Goal: Task Accomplishment & Management: Complete application form

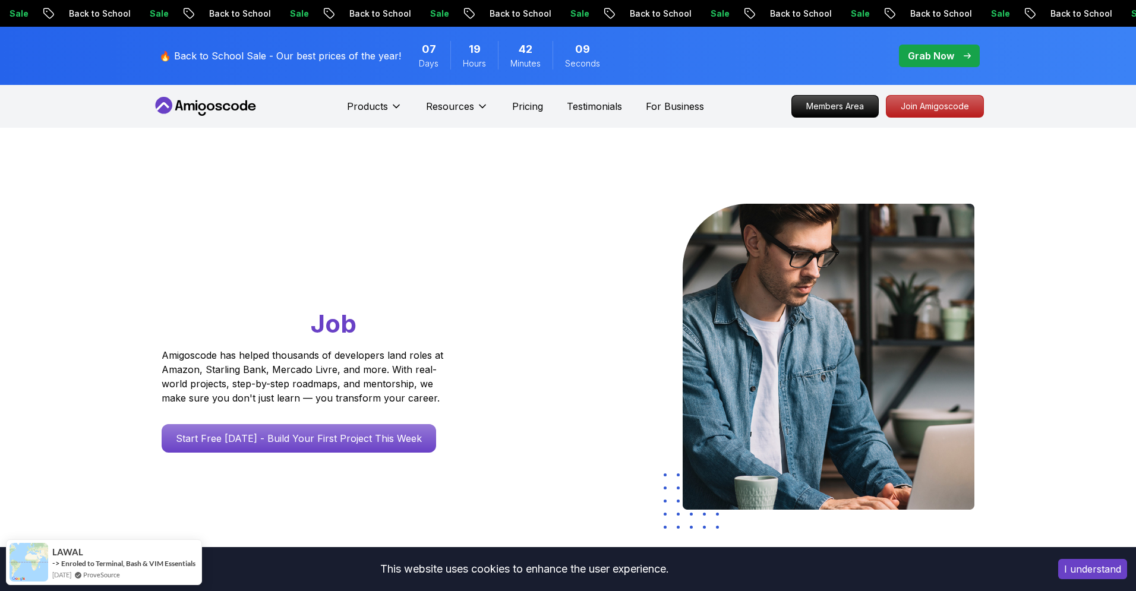
click at [221, 98] on icon at bounding box center [205, 106] width 107 height 19
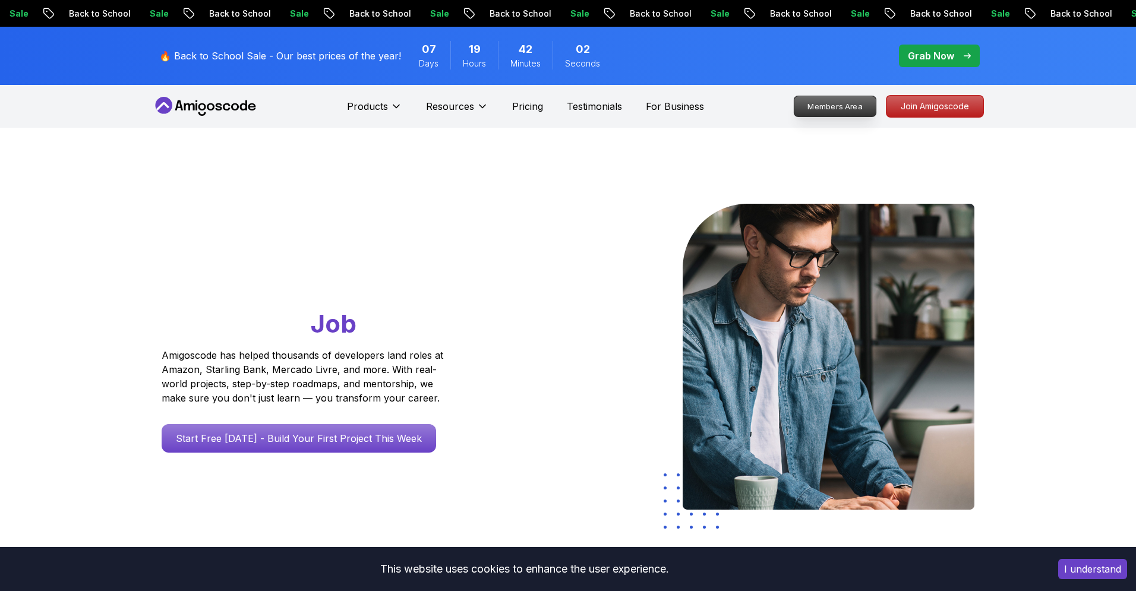
click at [858, 105] on p "Members Area" at bounding box center [836, 106] width 82 height 20
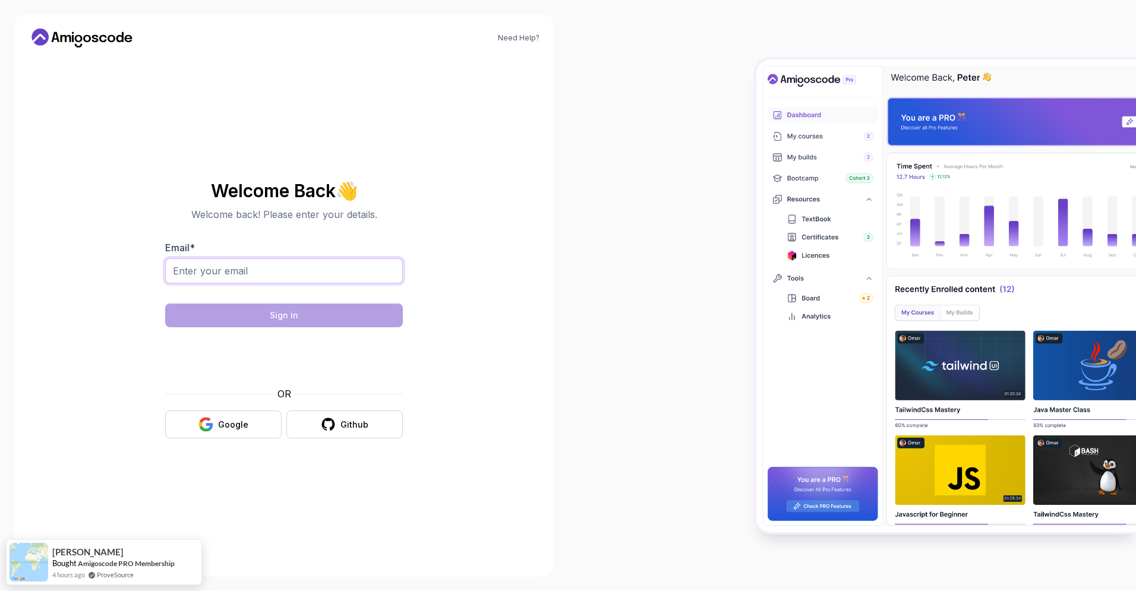
click at [304, 262] on input "Email *" at bounding box center [284, 271] width 238 height 25
type input "[PERSON_NAME][EMAIL_ADDRESS][DOMAIN_NAME]"
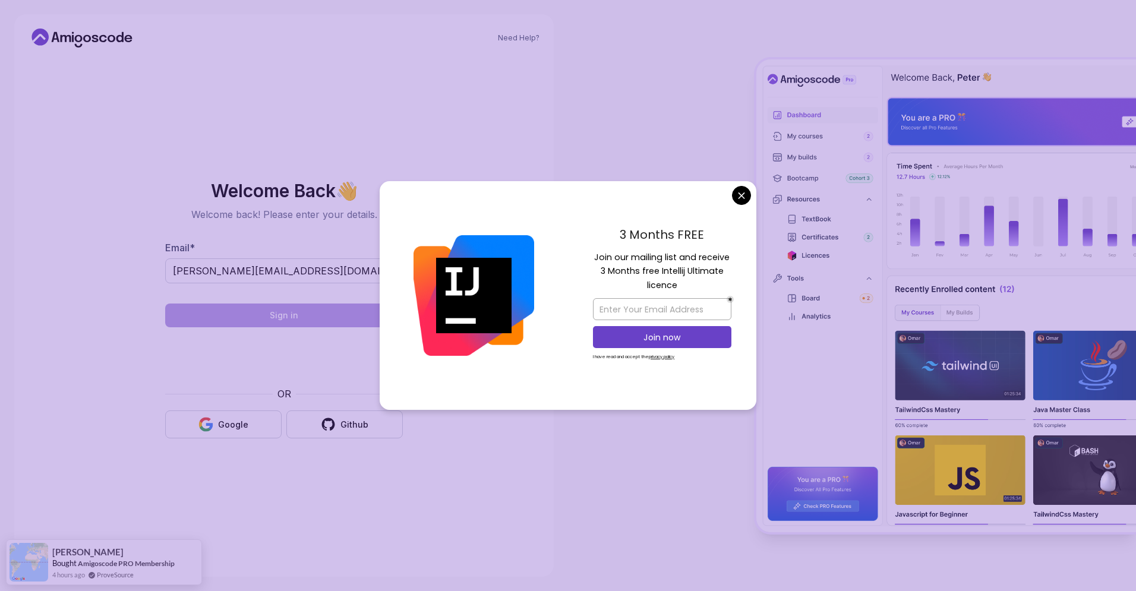
click at [736, 191] on body "Need Help? Welcome Back 👋 Welcome back! Please enter your details. Email * [PER…" at bounding box center [568, 295] width 1136 height 591
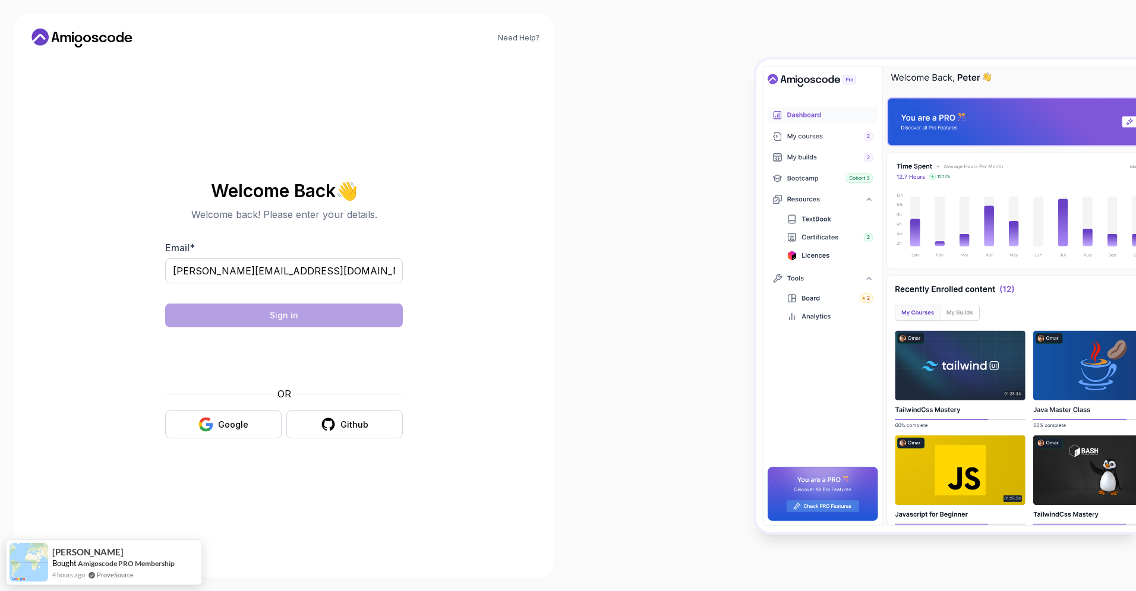
click at [562, 220] on div "Need Help? Welcome Back 👋 Welcome back! Please enter your details. Email * [PER…" at bounding box center [284, 295] width 568 height 591
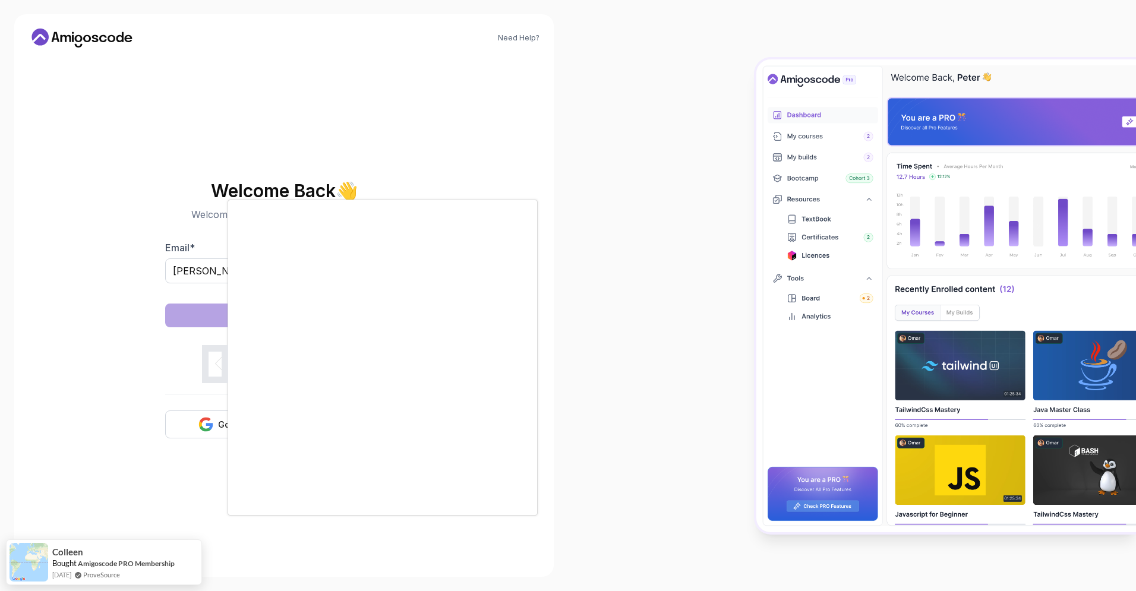
click at [478, 556] on div at bounding box center [568, 295] width 1136 height 591
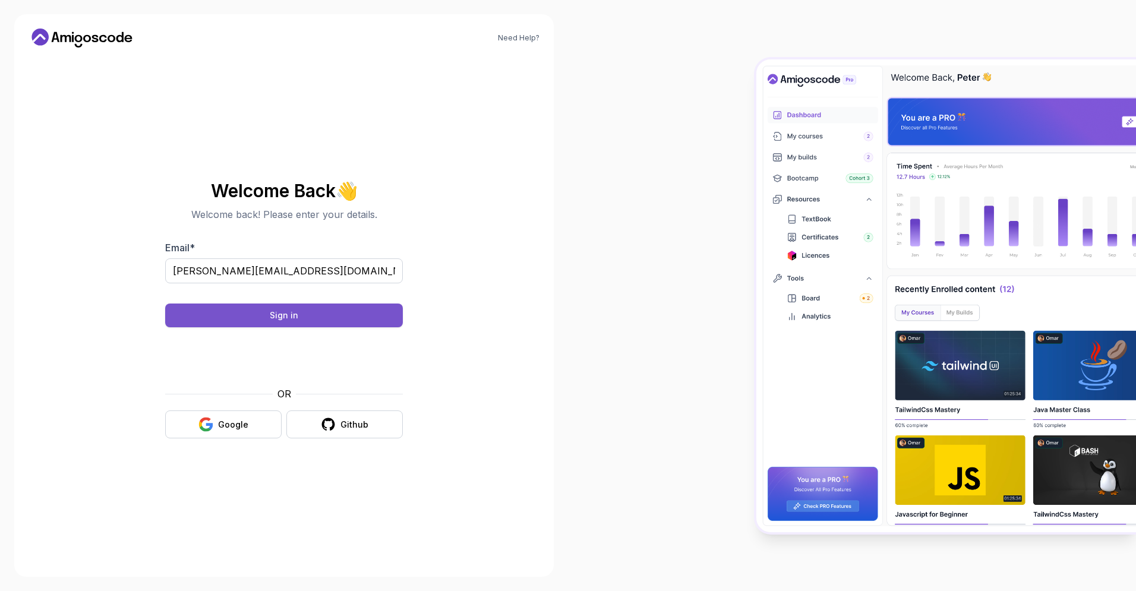
click at [291, 305] on button "Sign in" at bounding box center [284, 316] width 238 height 24
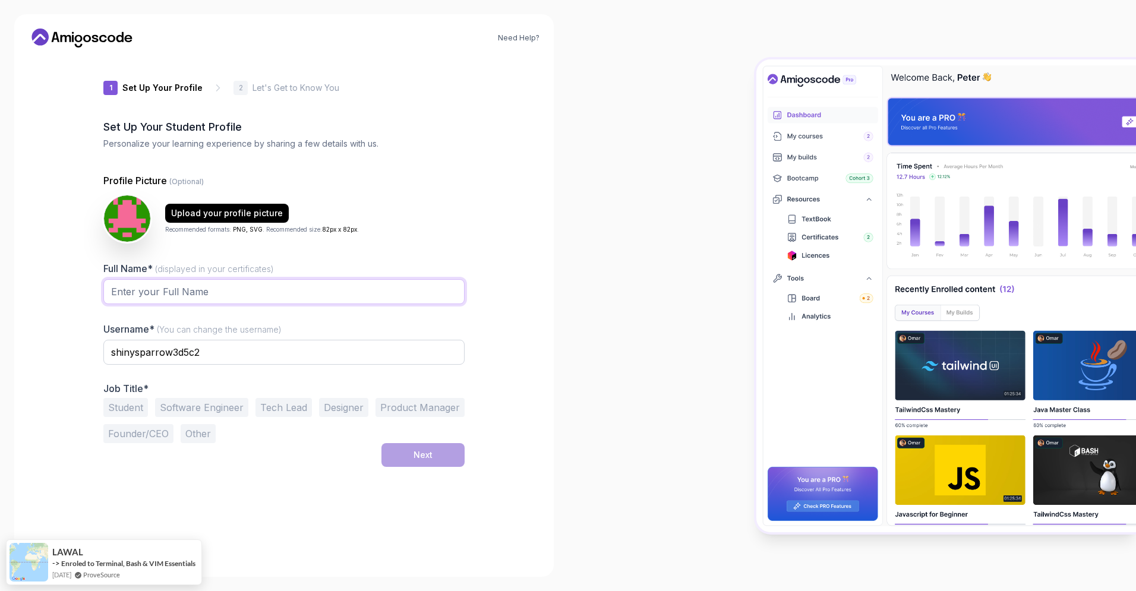
click at [293, 279] on input "Full Name* (displayed in your certificates)" at bounding box center [283, 291] width 361 height 25
type input "Raphael Andre de Magalhaes"
click at [119, 351] on input "Ramagalhaes" at bounding box center [283, 352] width 361 height 25
type input "ramagalhaes"
click at [68, 370] on div "Need Help? 1 Set Up Your Profile 1 Set Up Your Profile 2 Let's Get to Know You …" at bounding box center [284, 295] width 540 height 563
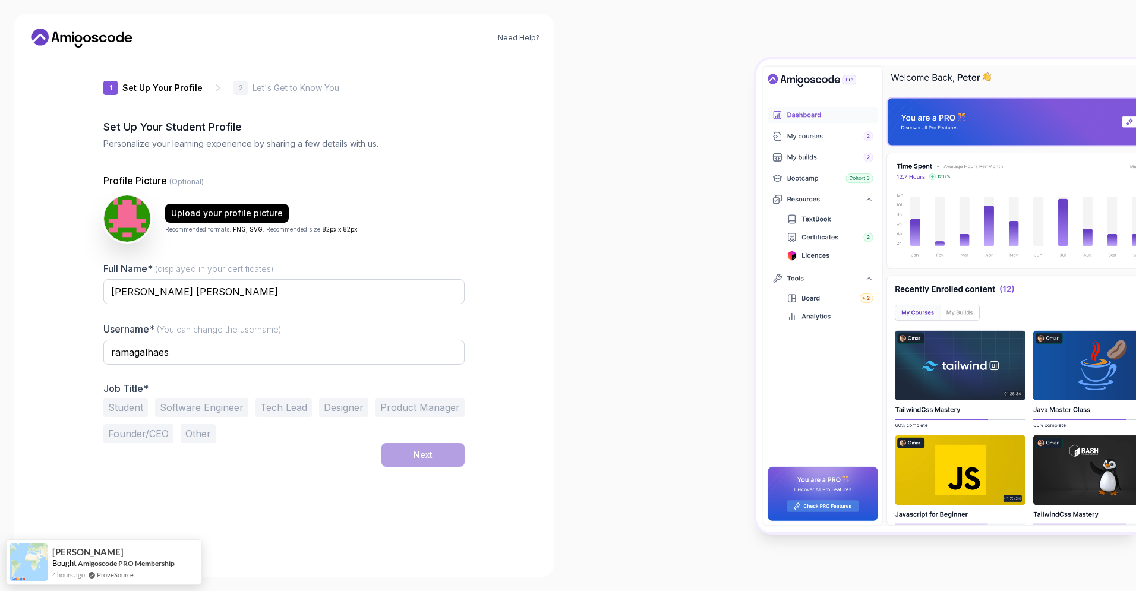
click at [178, 407] on button "Software Engineer" at bounding box center [201, 407] width 93 height 19
click at [404, 458] on button "Next" at bounding box center [423, 455] width 83 height 24
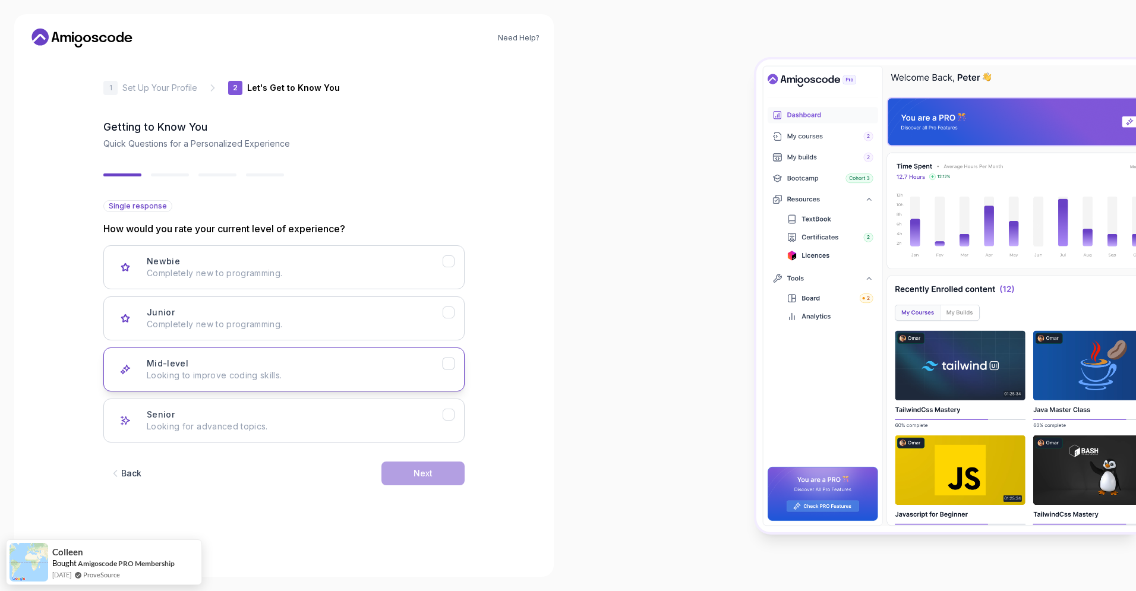
click at [302, 374] on p "Looking to improve coding skills." at bounding box center [295, 376] width 296 height 12
click at [332, 442] on button "Senior Looking for advanced topics." at bounding box center [283, 421] width 361 height 44
click at [342, 382] on button "Mid-level Looking to improve coding skills." at bounding box center [283, 370] width 361 height 44
click at [404, 433] on button "Senior Looking for advanced topics." at bounding box center [283, 421] width 361 height 44
click at [404, 365] on div "Mid-level Looking to improve coding skills." at bounding box center [295, 370] width 296 height 24
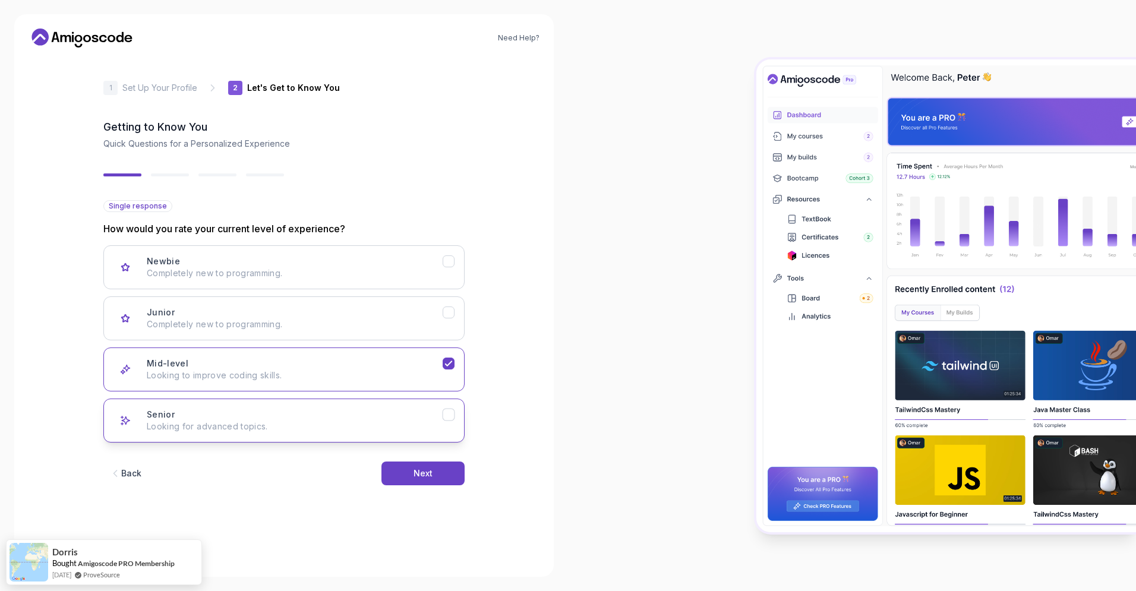
click at [410, 434] on button "Senior Looking for advanced topics." at bounding box center [283, 421] width 361 height 44
click at [412, 386] on button "Mid-level Looking to improve coding skills." at bounding box center [283, 370] width 361 height 44
click at [415, 445] on div "Back Next" at bounding box center [283, 474] width 361 height 62
click at [411, 468] on button "Next" at bounding box center [423, 474] width 83 height 24
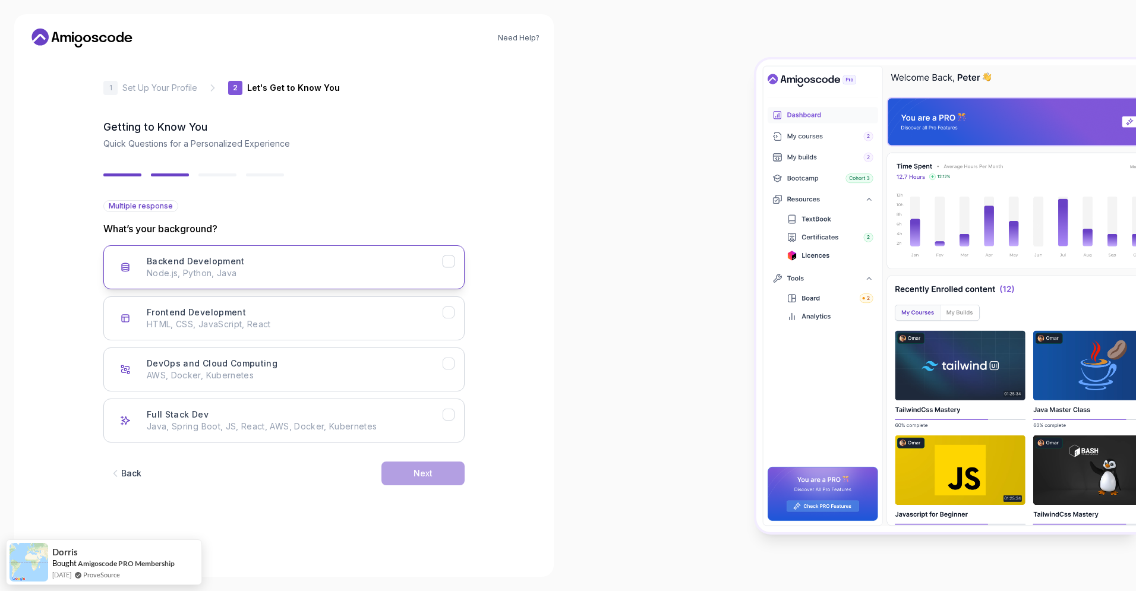
click at [306, 267] on p "Node.js, Python, Java" at bounding box center [295, 273] width 296 height 12
click at [310, 305] on button "Frontend Development HTML, CSS, JavaScript, React" at bounding box center [283, 319] width 361 height 44
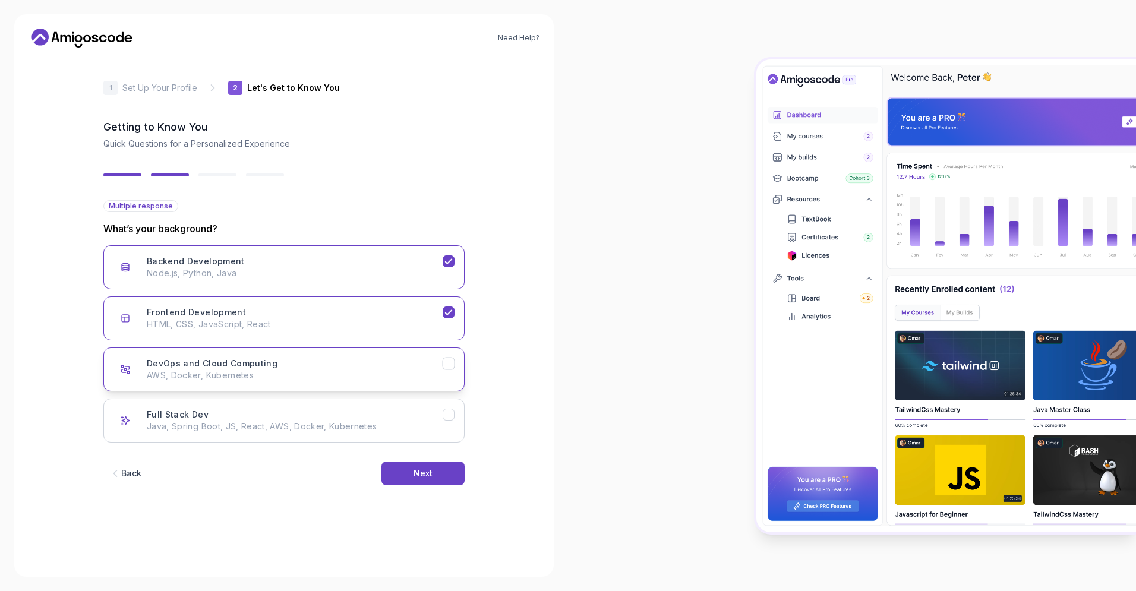
click at [309, 357] on button "DevOps and Cloud Computing AWS, Docker, Kubernetes" at bounding box center [283, 370] width 361 height 44
click at [309, 320] on p "HTML, CSS, JavaScript, React" at bounding box center [295, 325] width 296 height 12
click at [310, 262] on div "Backend Development Node.js, Python, Java" at bounding box center [295, 268] width 296 height 24
click at [310, 260] on div "Backend Development Node.js, Python, Java" at bounding box center [295, 268] width 296 height 24
click at [317, 358] on div "DevOps and Cloud Computing AWS, Docker, Kubernetes" at bounding box center [295, 370] width 296 height 24
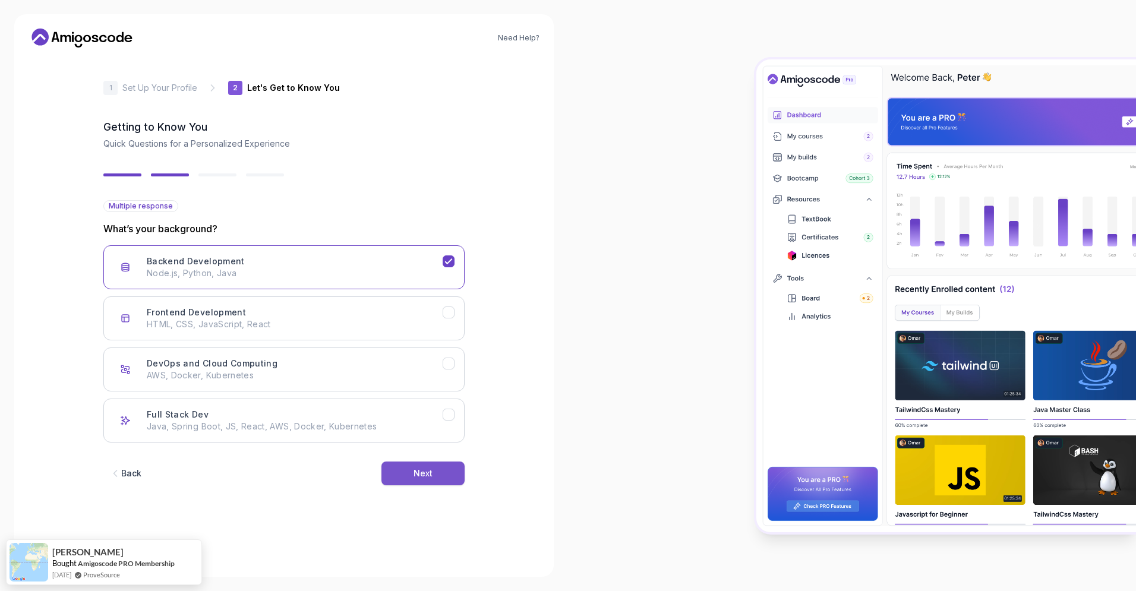
click at [408, 480] on button "Next" at bounding box center [423, 474] width 83 height 24
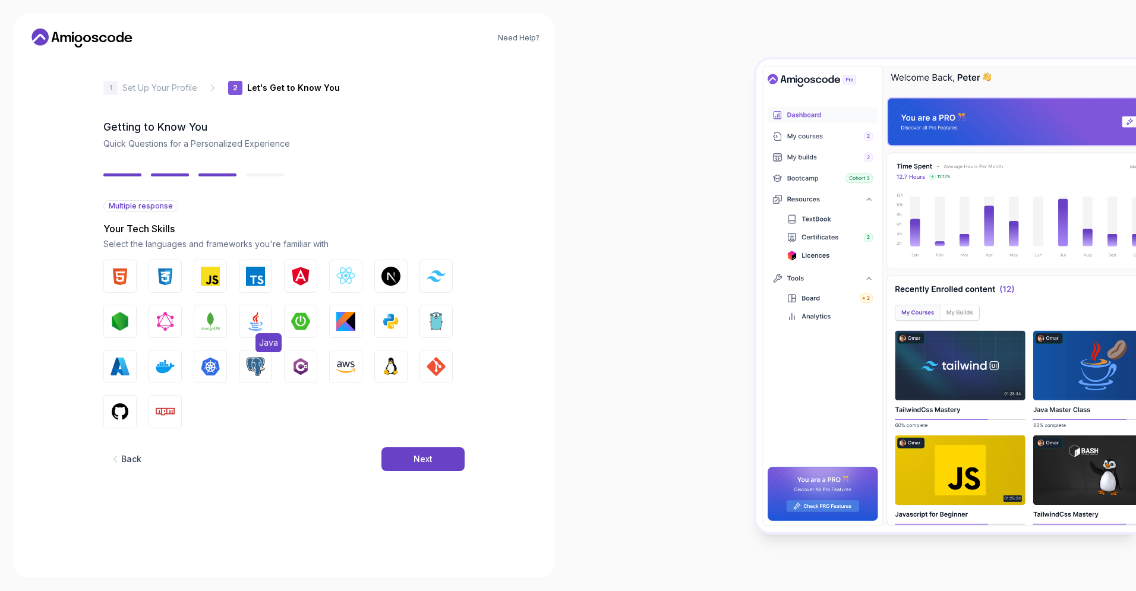
click at [251, 327] on img "button" at bounding box center [255, 321] width 19 height 19
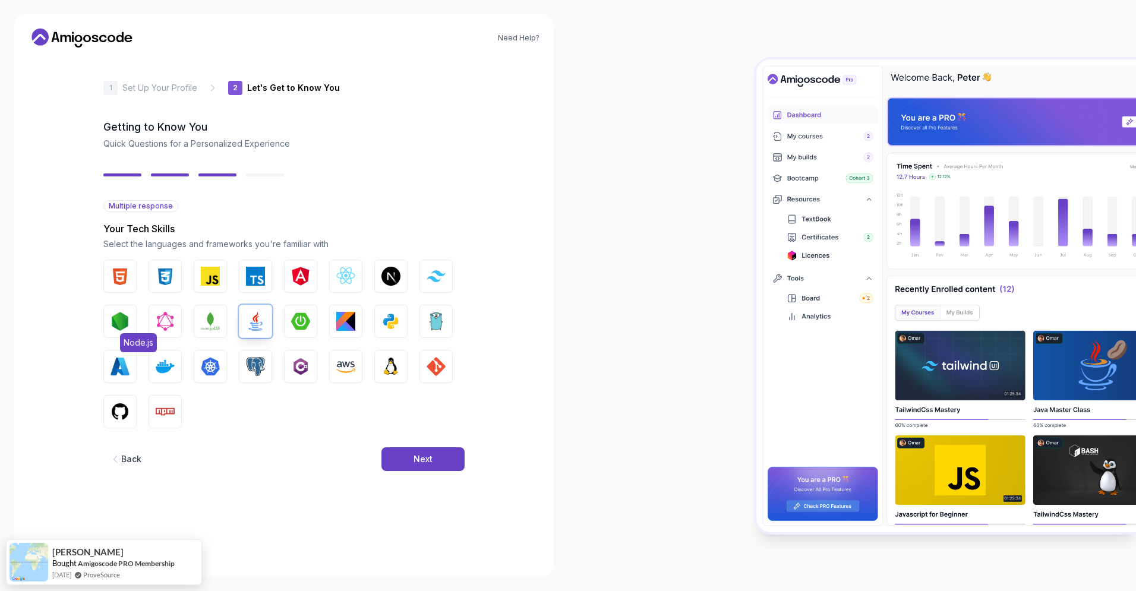
click at [111, 323] on img "button" at bounding box center [120, 321] width 19 height 19
click at [343, 367] on img "button" at bounding box center [345, 366] width 19 height 19
click at [159, 368] on img "button" at bounding box center [165, 366] width 19 height 19
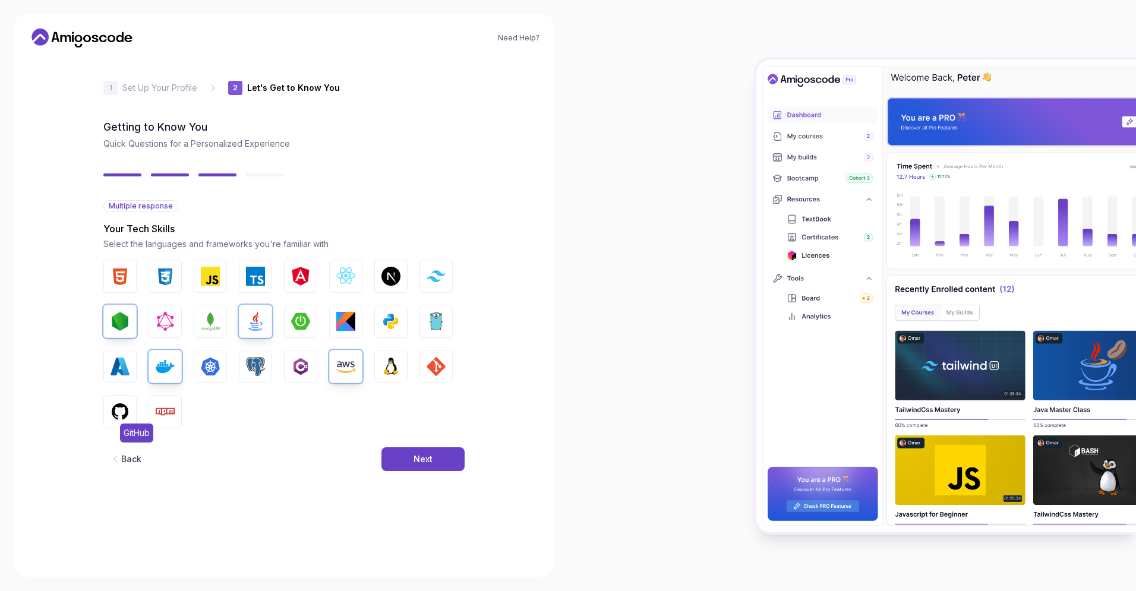
click at [121, 414] on img "button" at bounding box center [120, 411] width 19 height 19
click at [174, 414] on img "button" at bounding box center [165, 411] width 19 height 19
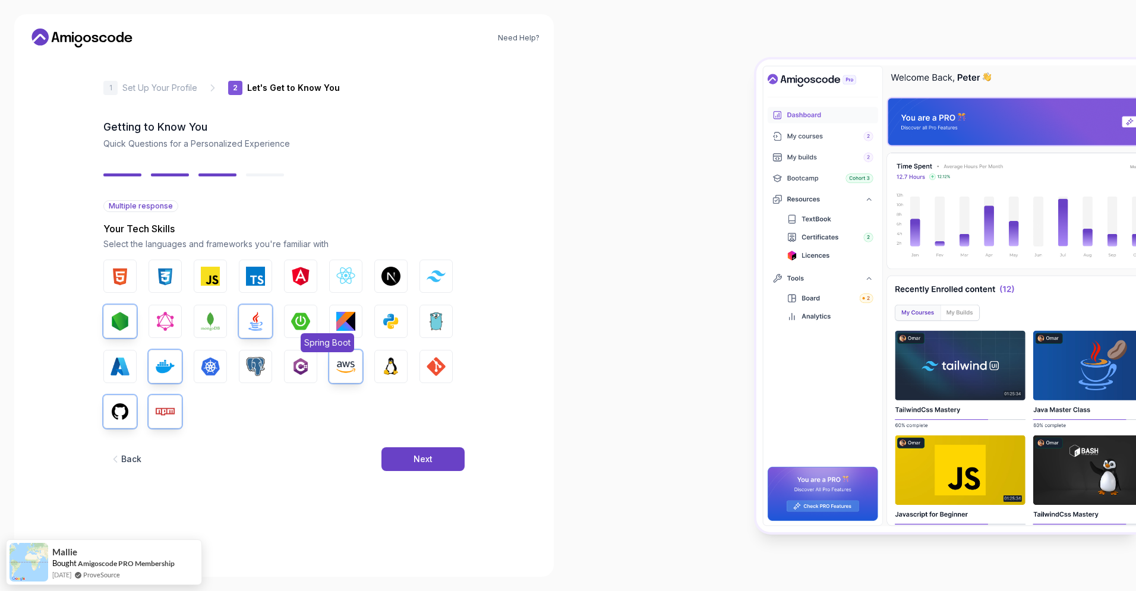
click at [307, 322] on img "button" at bounding box center [300, 321] width 19 height 19
click at [239, 272] on button "TypeScript" at bounding box center [255, 276] width 33 height 33
click at [210, 276] on img "button" at bounding box center [210, 276] width 19 height 19
click at [429, 357] on img "button" at bounding box center [436, 366] width 19 height 19
click at [391, 375] on img "button" at bounding box center [391, 366] width 19 height 19
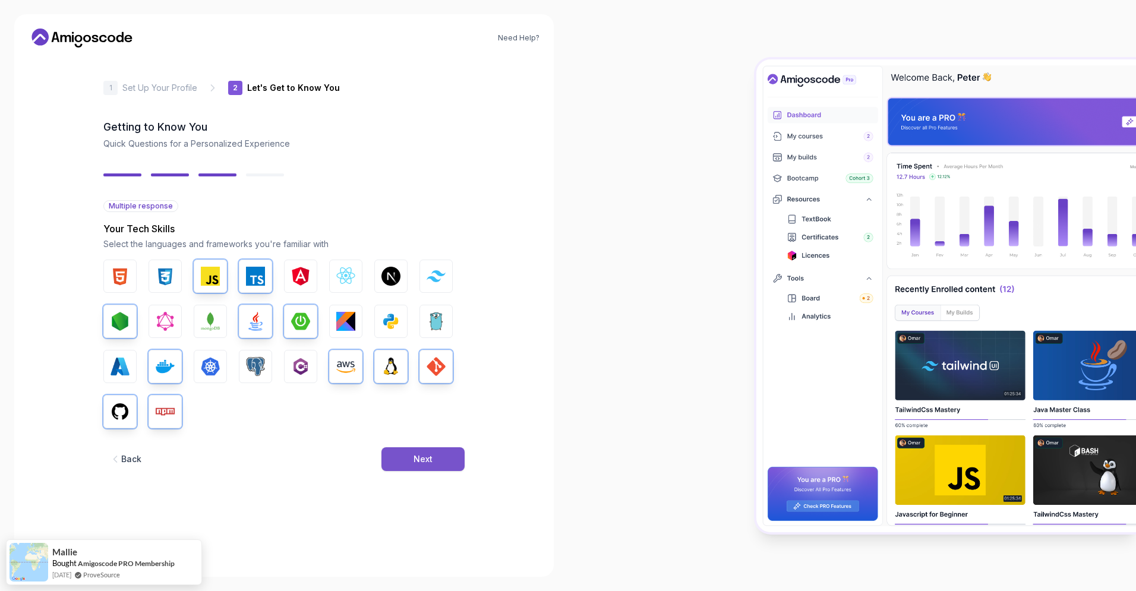
click at [407, 451] on button "Next" at bounding box center [423, 460] width 83 height 24
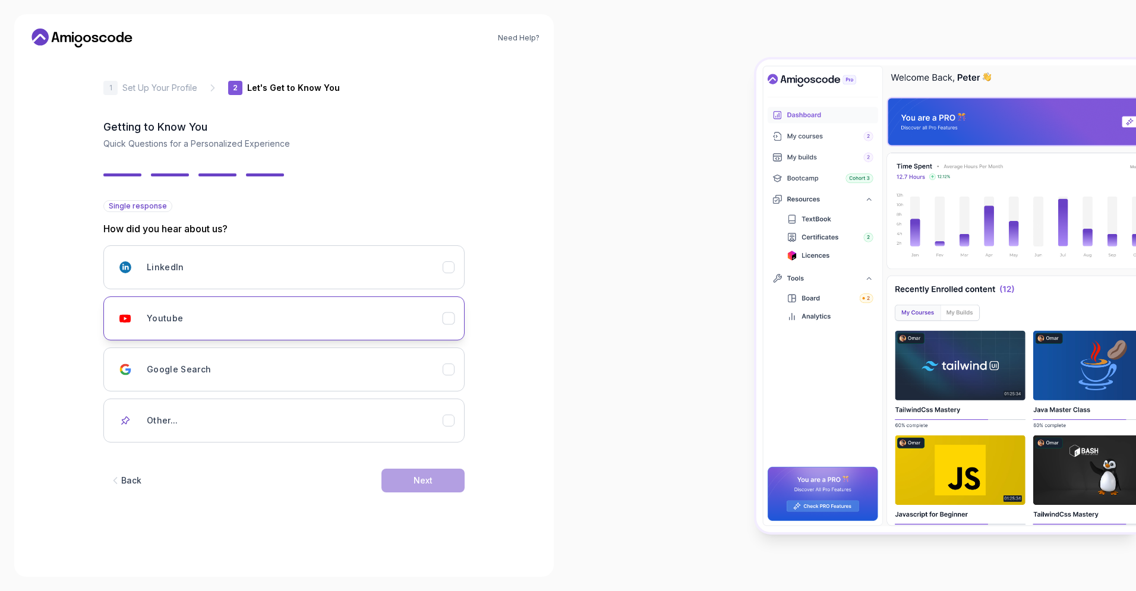
click at [325, 324] on div "Youtube" at bounding box center [295, 319] width 296 height 24
click at [394, 489] on button "Next" at bounding box center [423, 481] width 83 height 24
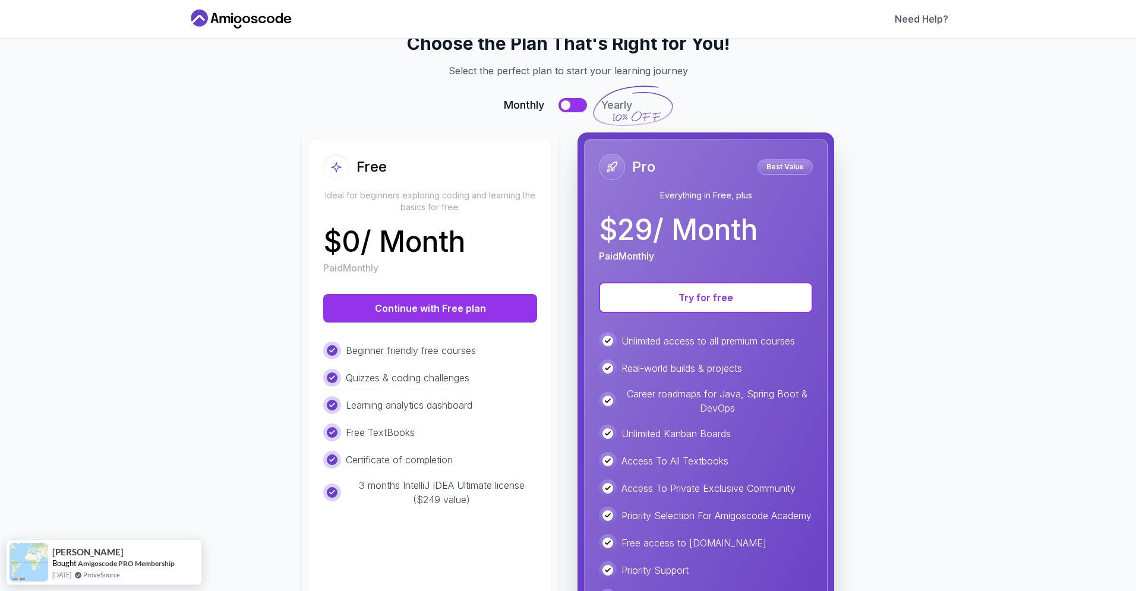
scroll to position [37, 0]
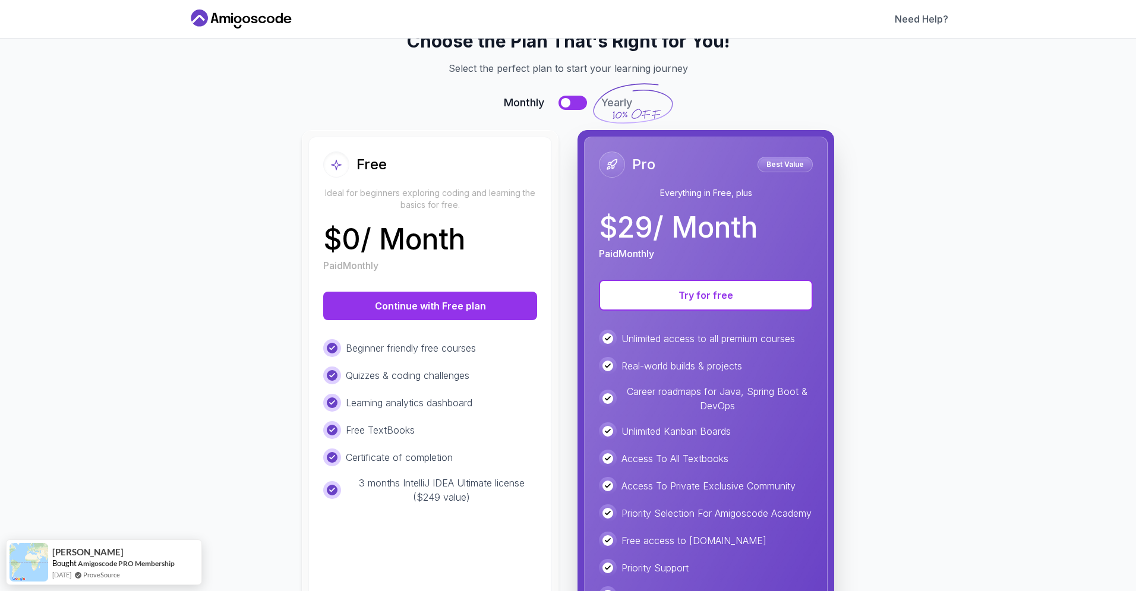
click at [423, 166] on div "Free" at bounding box center [430, 165] width 214 height 26
click at [421, 311] on button "Continue with Free plan" at bounding box center [430, 306] width 214 height 29
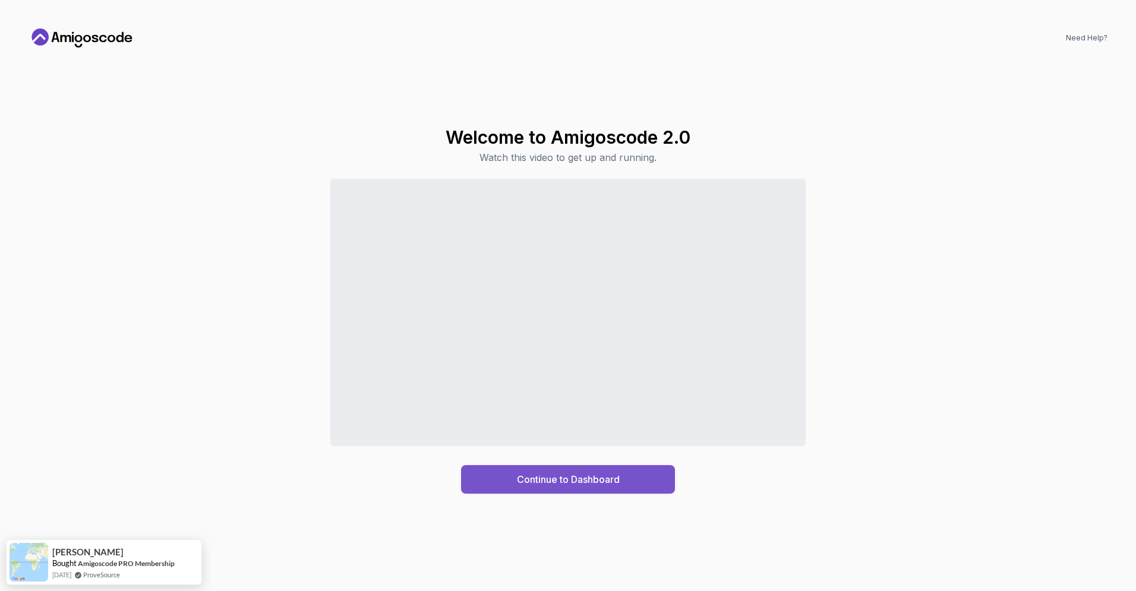
click at [521, 481] on div "Continue to Dashboard" at bounding box center [568, 479] width 103 height 14
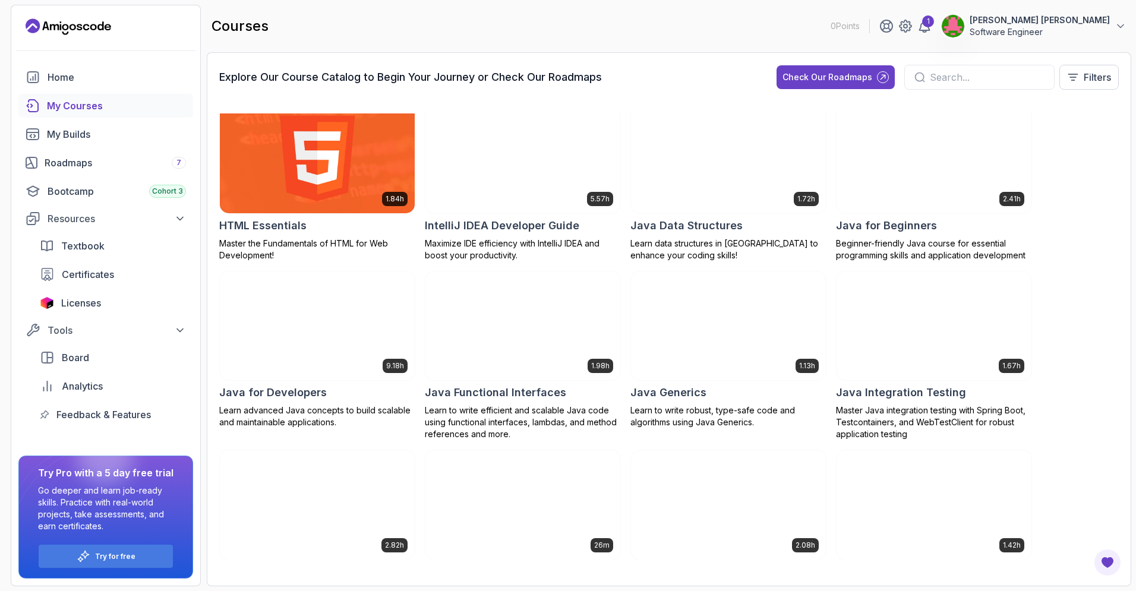
scroll to position [560, 0]
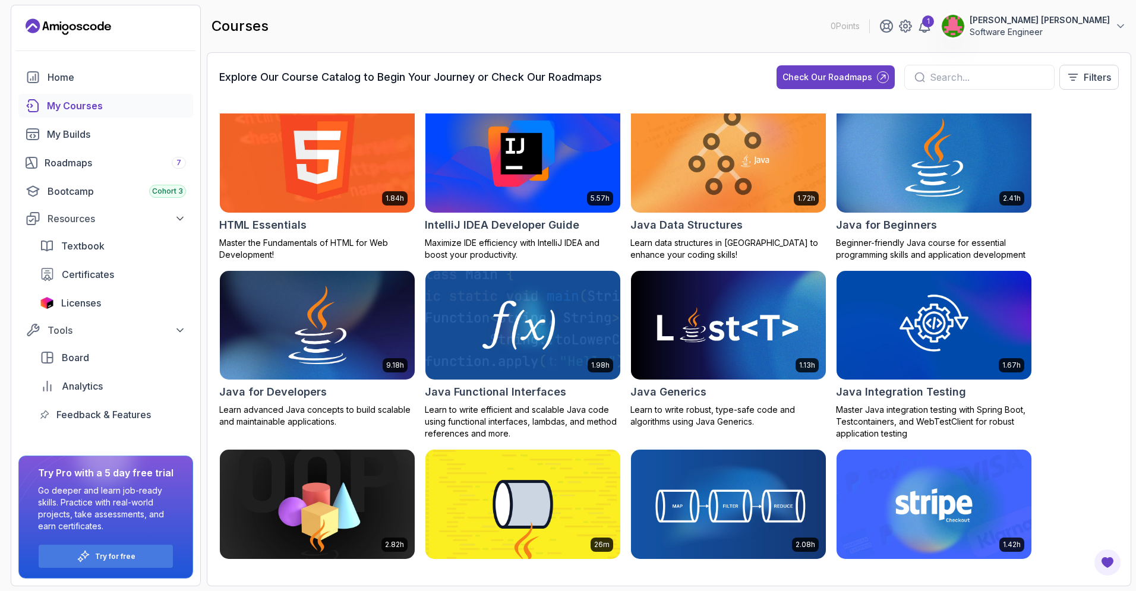
click at [97, 106] on div "My Courses" at bounding box center [116, 106] width 139 height 14
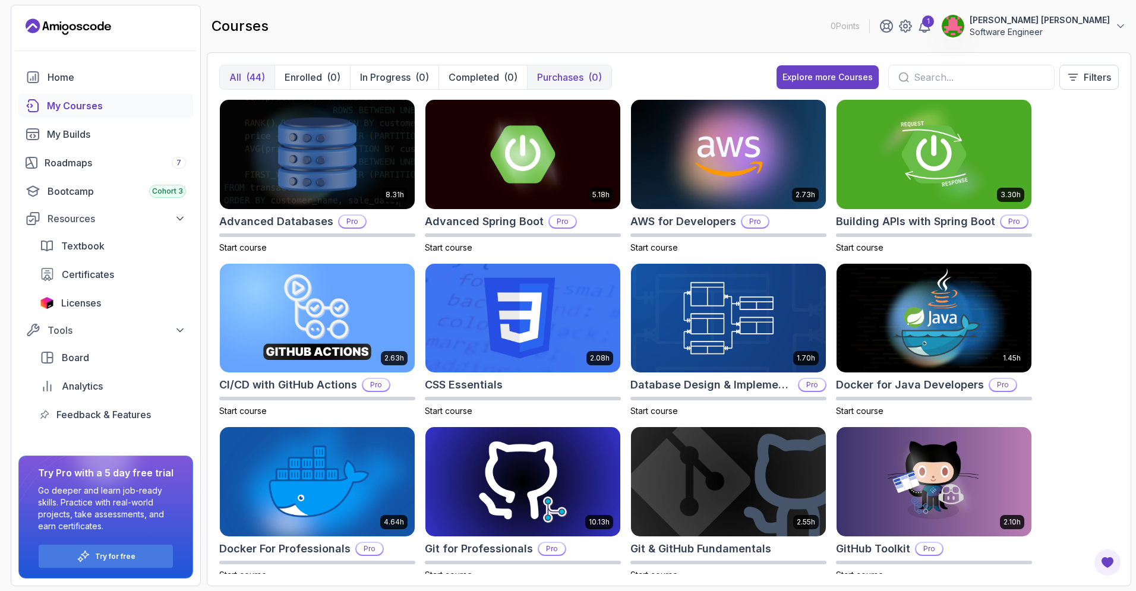
click at [579, 83] on p "Purchases" at bounding box center [560, 77] width 46 height 14
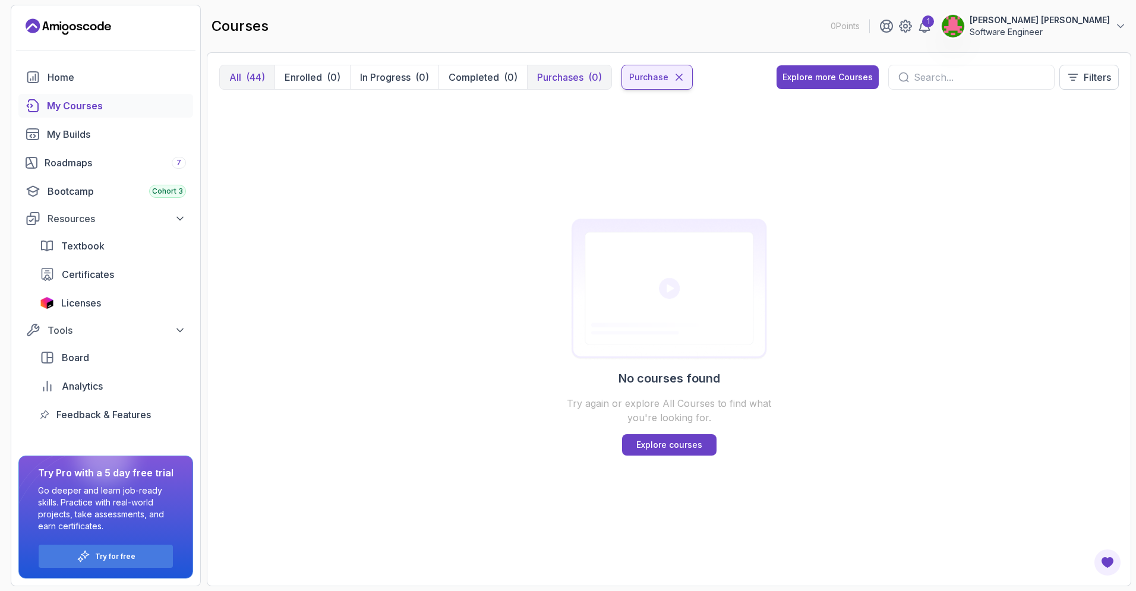
click at [679, 78] on icon at bounding box center [679, 77] width 12 height 12
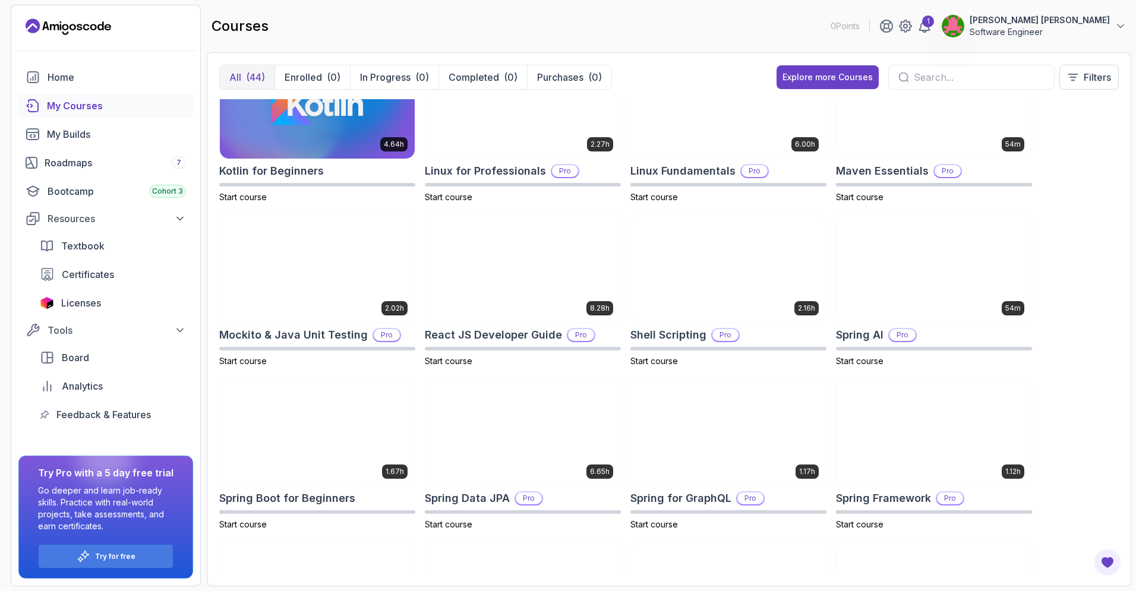
scroll to position [1332, 0]
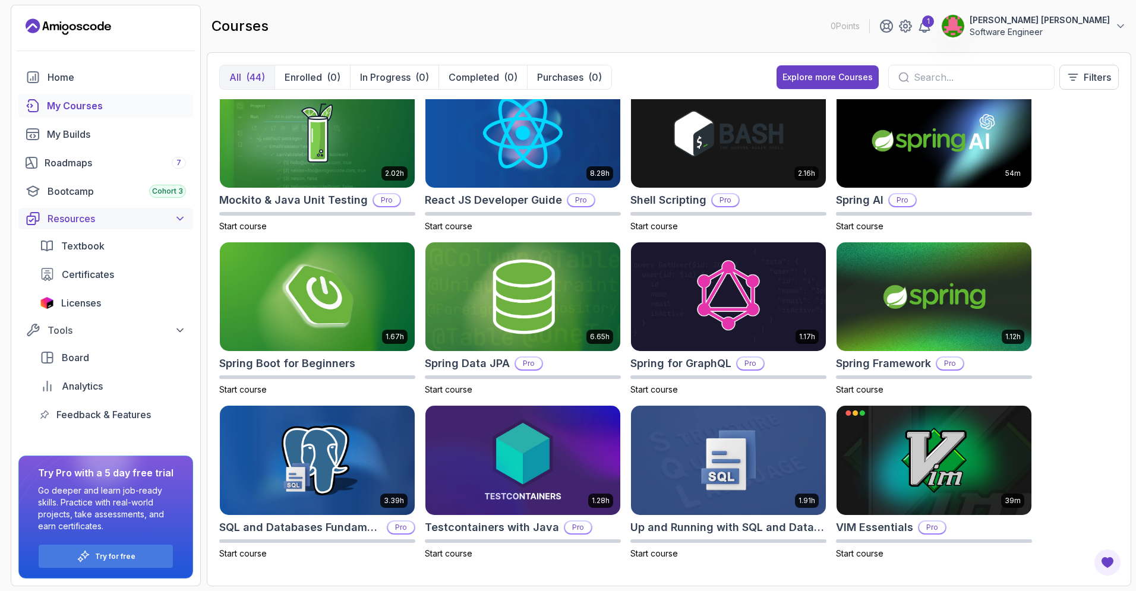
click at [93, 218] on div "Resources" at bounding box center [117, 219] width 138 height 14
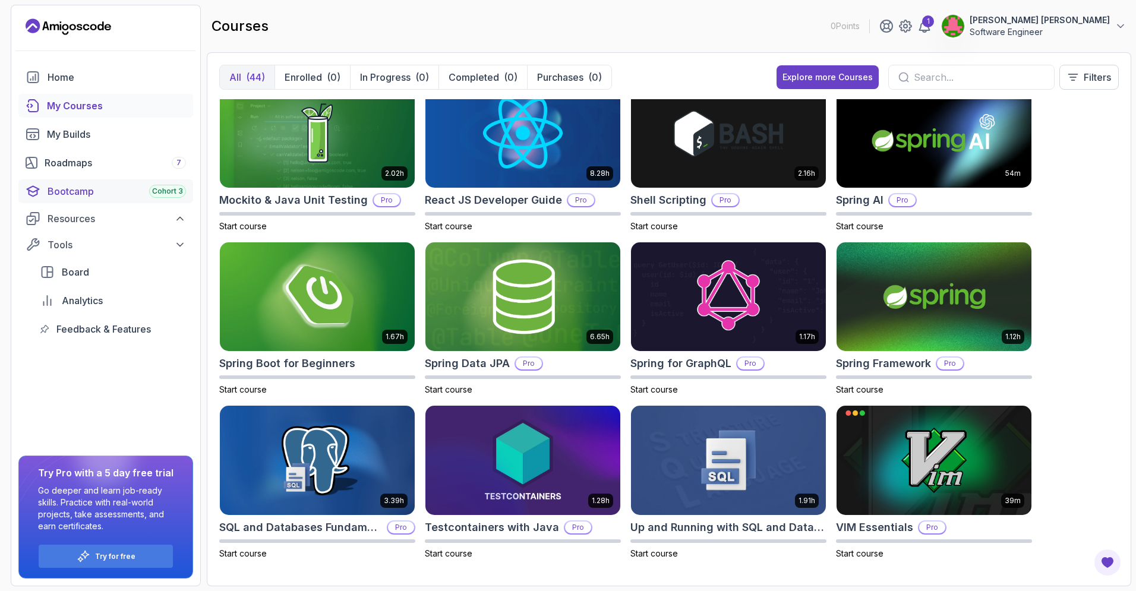
click at [94, 193] on div "Bootcamp Cohort 3" at bounding box center [117, 191] width 138 height 14
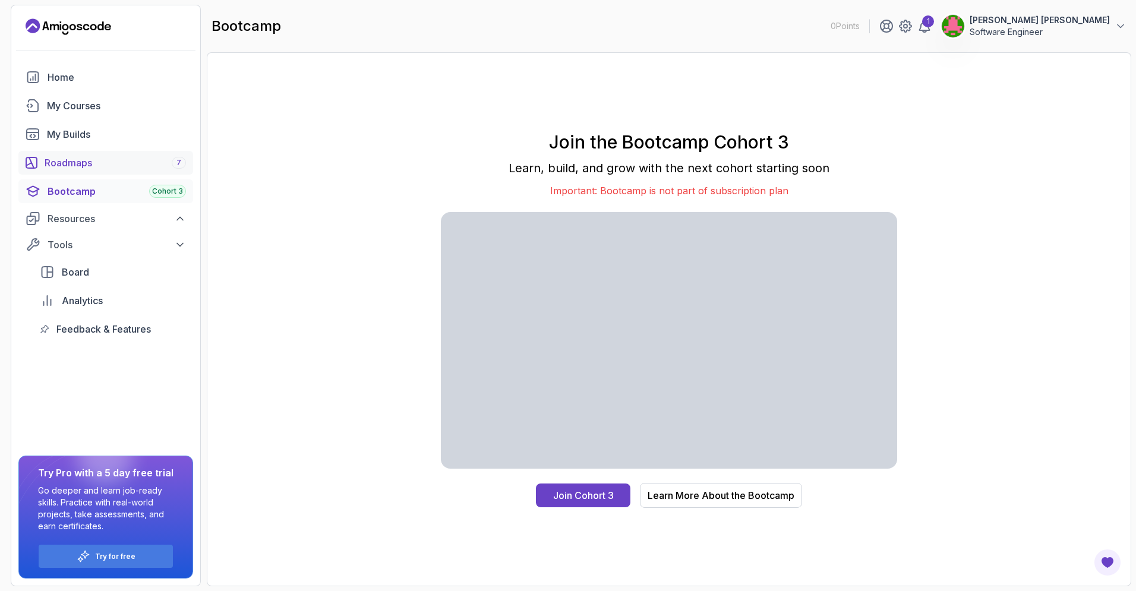
click at [60, 160] on div "Roadmaps 7" at bounding box center [115, 163] width 141 height 14
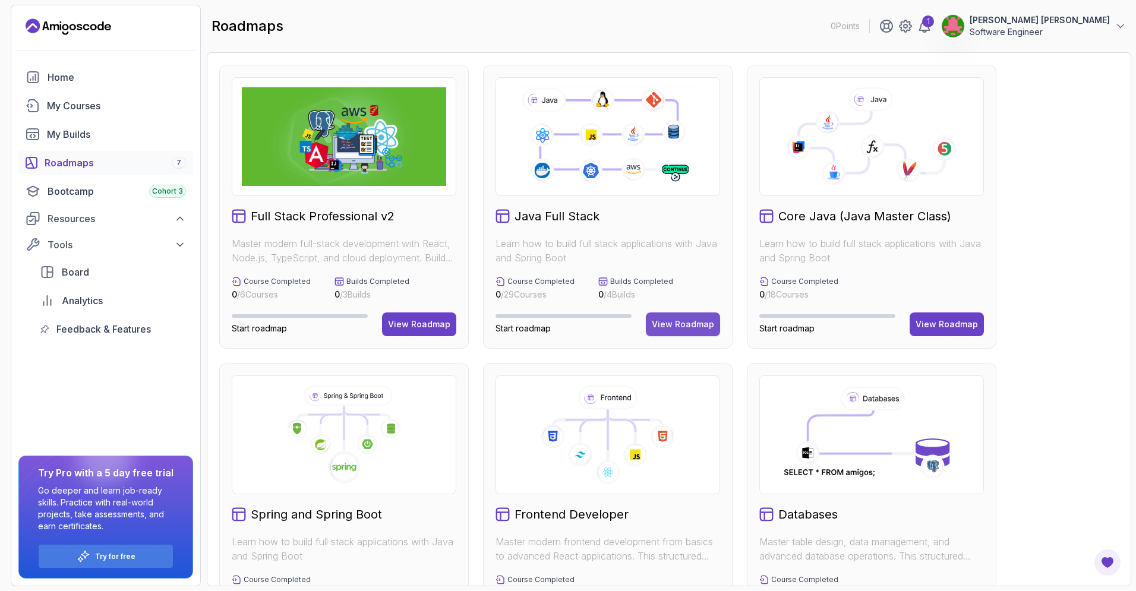
click at [671, 319] on div "View Roadmap" at bounding box center [683, 325] width 62 height 12
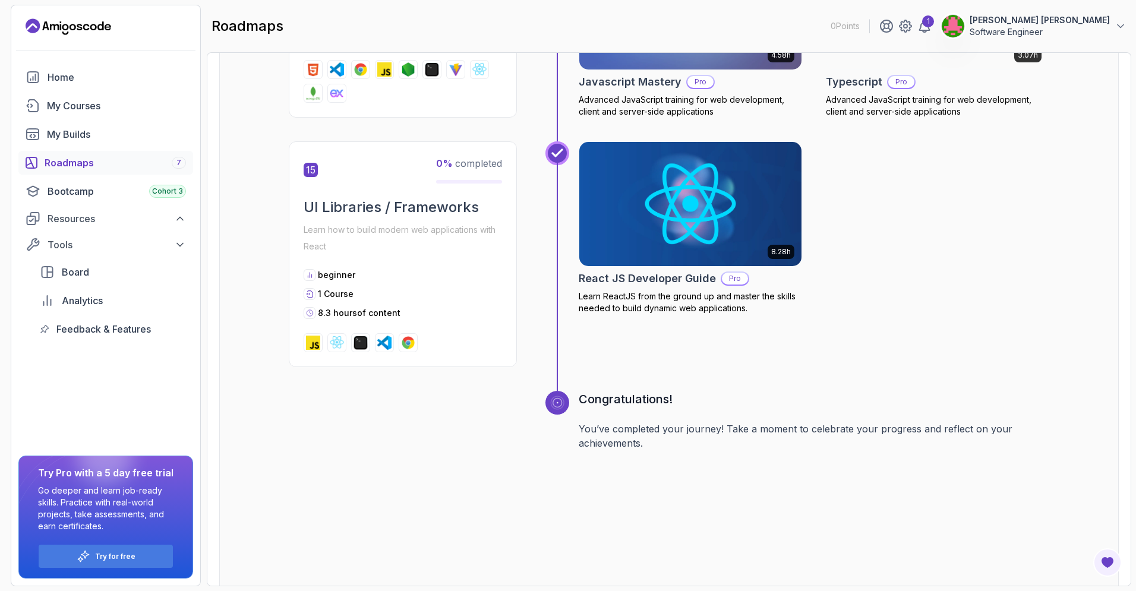
scroll to position [4612, 0]
